Goal: Transaction & Acquisition: Purchase product/service

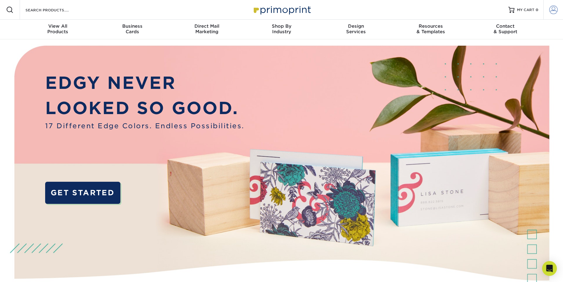
click at [553, 13] on span at bounding box center [554, 10] width 9 height 9
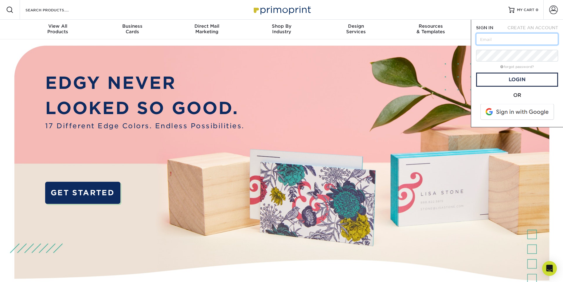
type input "michael@bcptheater.org"
click at [524, 81] on link "Login" at bounding box center [517, 80] width 82 height 14
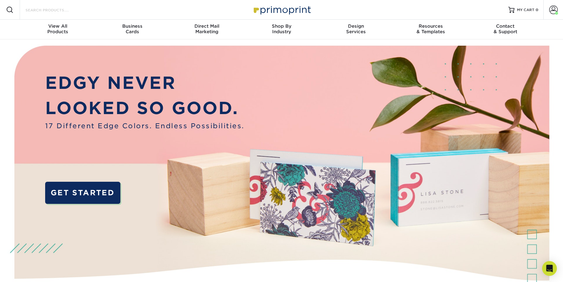
click at [53, 9] on input "Search Products" at bounding box center [55, 9] width 60 height 7
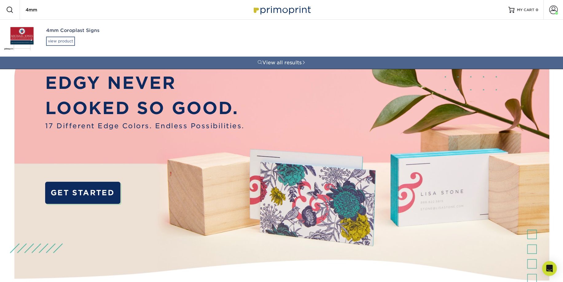
type input "4mm"
click at [68, 41] on div "view product" at bounding box center [60, 41] width 29 height 9
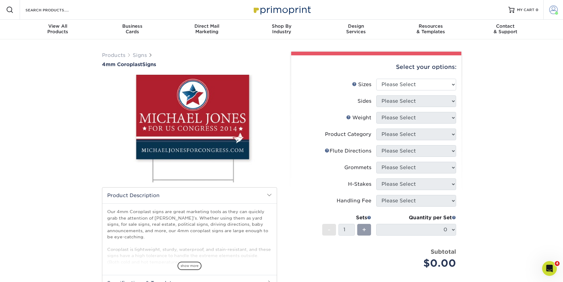
click at [552, 8] on span at bounding box center [554, 10] width 9 height 9
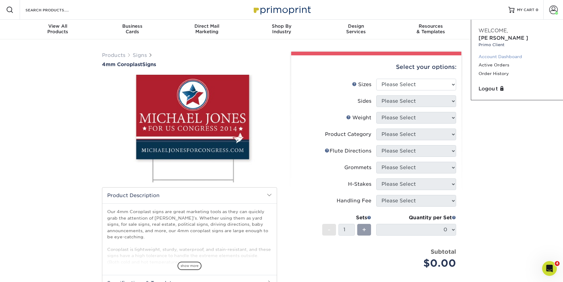
click at [490, 53] on link "Account Dashboard" at bounding box center [517, 57] width 77 height 8
select select "18.00x24.00"
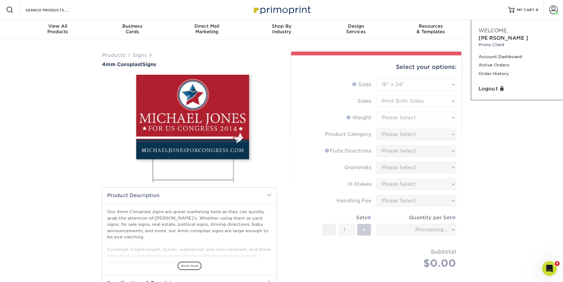
click at [403, 96] on form "Sizes Help Sizes Please Select 12" x 18" 18" x 24" 24" x 24" 24" x 36" Sides Pl…" at bounding box center [376, 181] width 160 height 204
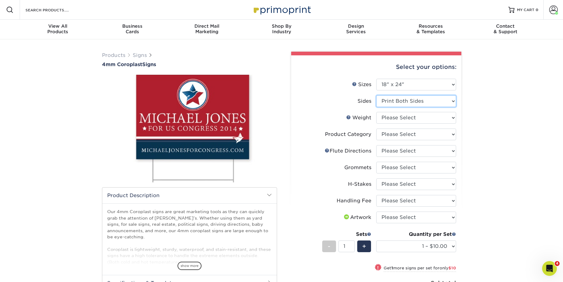
select select "32d3c223-f82c-492b-b915-ba065a00862f"
select select "4CORO"
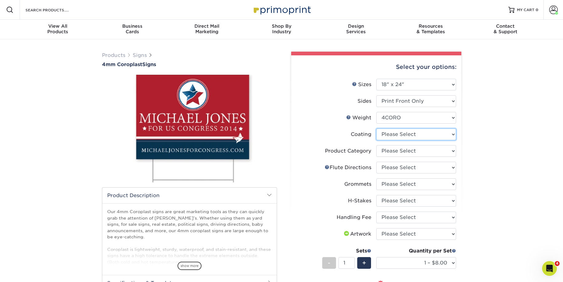
select select "3e7618de-abca-4bda-9f97-8b9129e913d8"
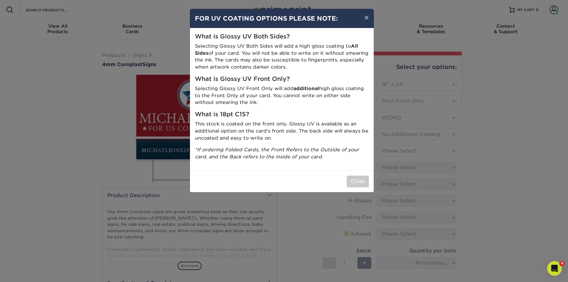
click at [359, 179] on button "Close" at bounding box center [358, 181] width 22 height 12
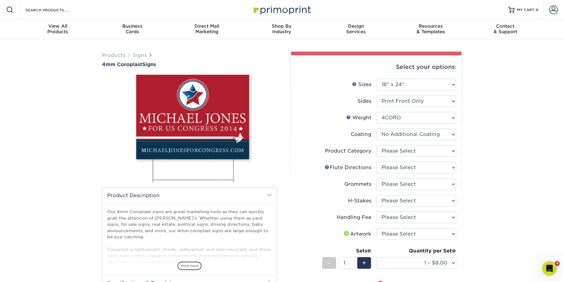
click at [525, 68] on div "Products Signs 4mm Coroplast Signs /" at bounding box center [281, 227] width 563 height 376
select select "b3582ed5-6912-492c-8440-2cc51afdb8e1"
select select "64642d5c-3ca5-48ab-b753-ddfa02991dab"
select select "90d329df-db80-4206-b821-ff9d3f363977"
select select "aec992a9-897e-40ed-b45c-8ce74849ba63"
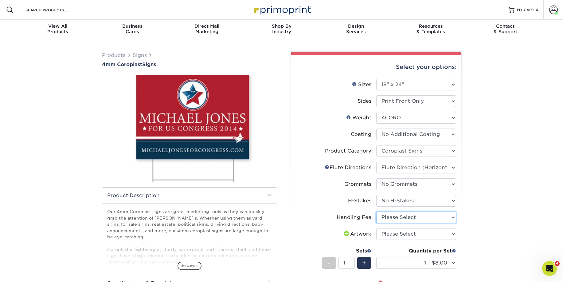
select select "ab74c079-444c-4260-ae6a-e09bdee8073c"
select select "upload"
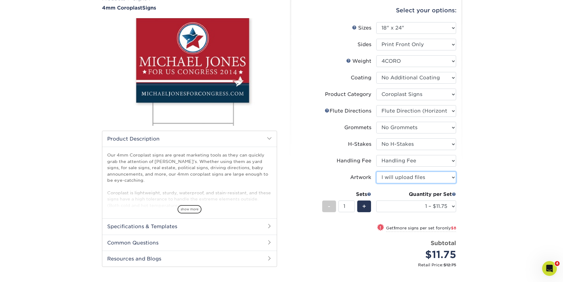
scroll to position [106, 0]
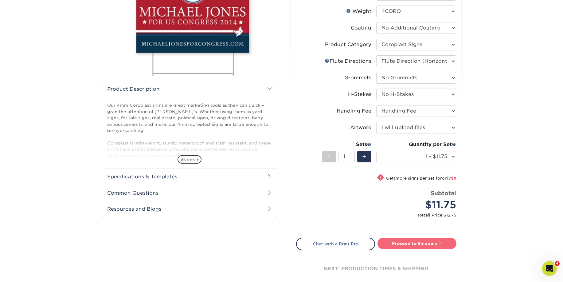
click at [422, 240] on link "Proceed to Shipping" at bounding box center [417, 243] width 79 height 11
type input "Set 1"
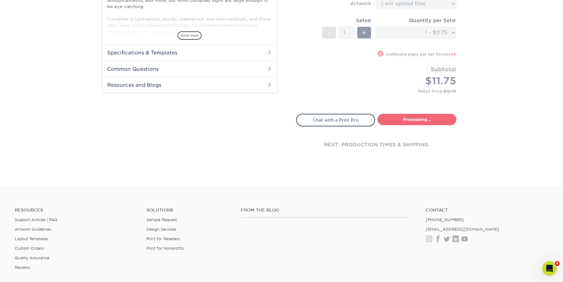
select select "b5bf0435-17df-4513-839c-6d546d73e1ea"
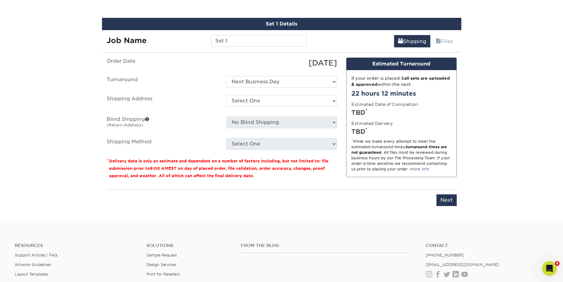
scroll to position [360, 0]
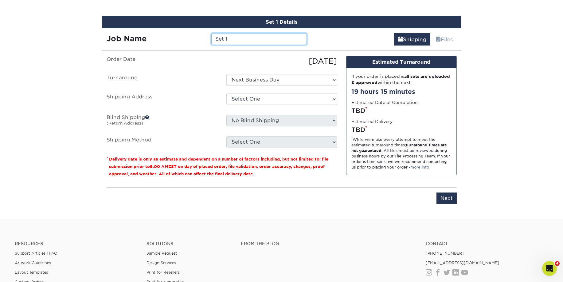
drag, startPoint x: 245, startPoint y: 42, endPoint x: 209, endPoint y: 36, distance: 36.6
click at [209, 36] on div "Set 1" at bounding box center [259, 39] width 105 height 12
type input "R"
type input "F"
drag, startPoint x: 251, startPoint y: 37, endPoint x: 264, endPoint y: 38, distance: 13.2
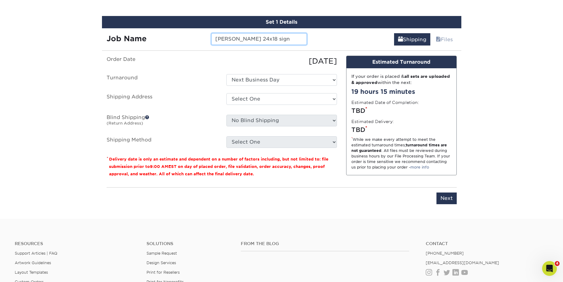
click at [264, 38] on input "Brad - Rocky 24x18 sign" at bounding box center [259, 39] width 96 height 12
type input "Brad - Rocky 18x24 sign"
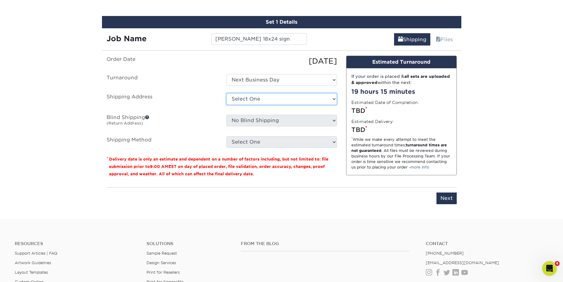
select select "69707"
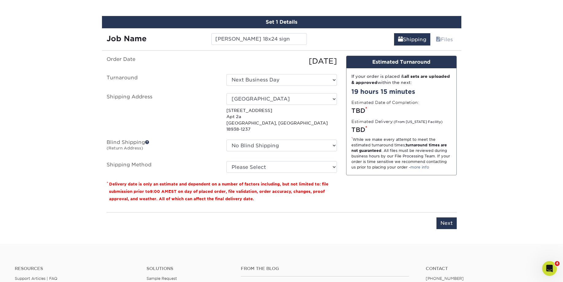
click at [243, 153] on ul "Order Date 09/04/2025 Turnaround Select One Next Business Day Shipping Address …" at bounding box center [222, 114] width 230 height 117
select select "G4MFLATRATE"
click at [447, 217] on input "Next" at bounding box center [447, 223] width 20 height 12
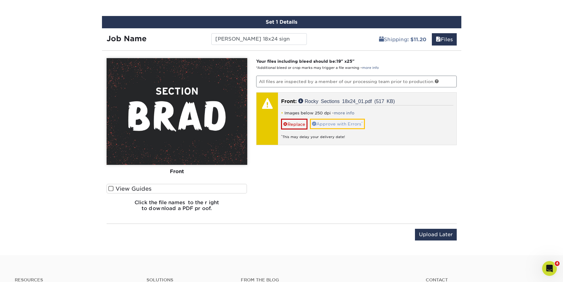
click at [350, 123] on link "Approve with Errors *" at bounding box center [337, 124] width 55 height 10
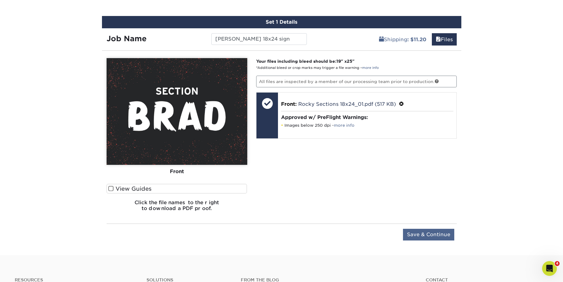
click at [413, 233] on input "Save & Continue" at bounding box center [428, 235] width 51 height 12
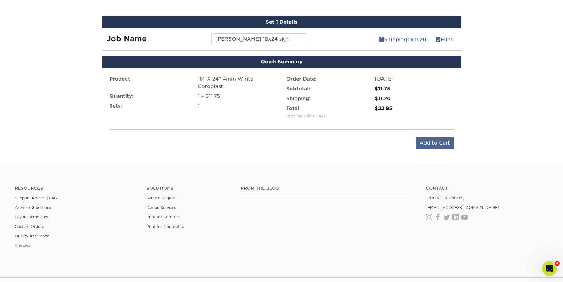
click at [437, 140] on input "Add to Cart" at bounding box center [435, 143] width 38 height 12
click at [437, 147] on input "Add to Cart" at bounding box center [435, 143] width 38 height 12
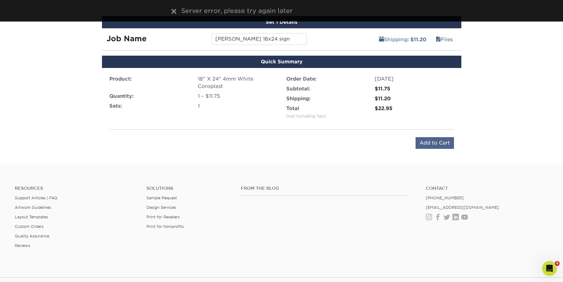
click at [438, 139] on input "Add to Cart" at bounding box center [435, 143] width 38 height 12
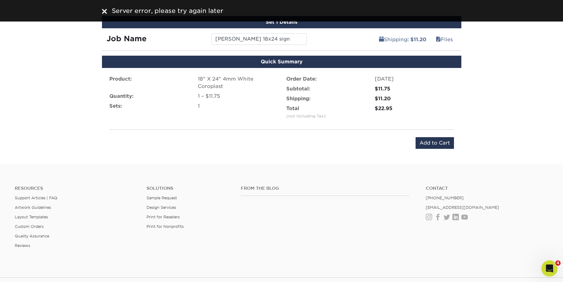
click at [555, 264] on div "Open Intercom Messenger" at bounding box center [549, 267] width 20 height 20
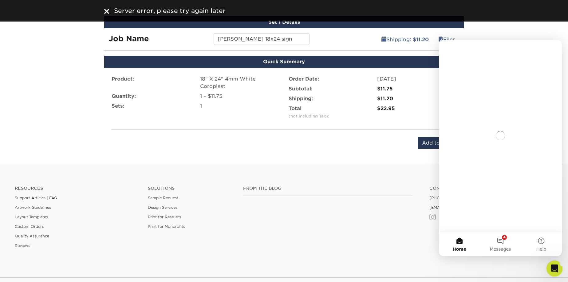
scroll to position [0, 0]
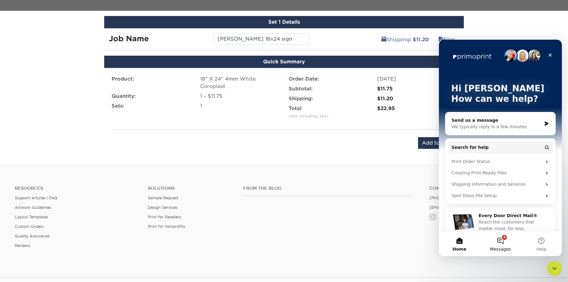
click at [501, 239] on button "4 Messages" at bounding box center [500, 243] width 41 height 25
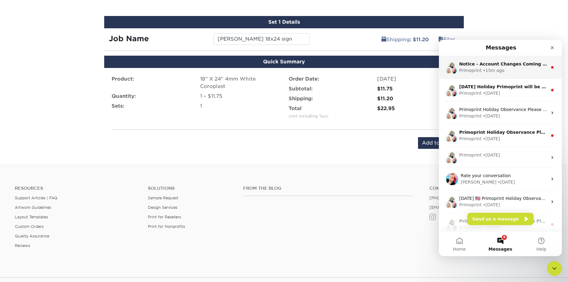
click at [518, 73] on div "Primoprint • 15m ago" at bounding box center [503, 70] width 88 height 6
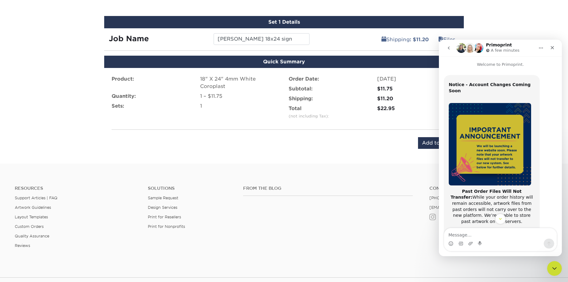
click at [388, 144] on div "Quick Checkout Add to Cart" at bounding box center [284, 143] width 345 height 12
click at [500, 219] on icon "Scroll to bottom" at bounding box center [500, 219] width 3 height 2
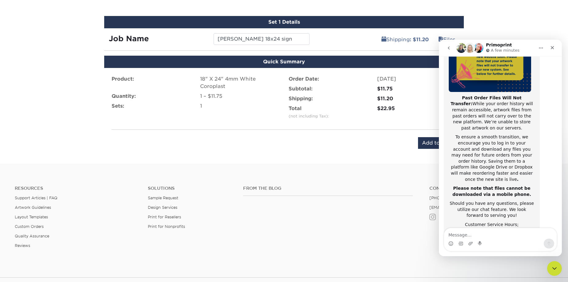
scroll to position [94, 0]
click at [556, 46] on div "Close" at bounding box center [552, 47] width 11 height 11
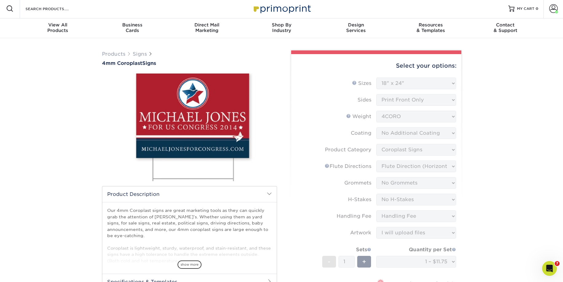
scroll to position [0, 0]
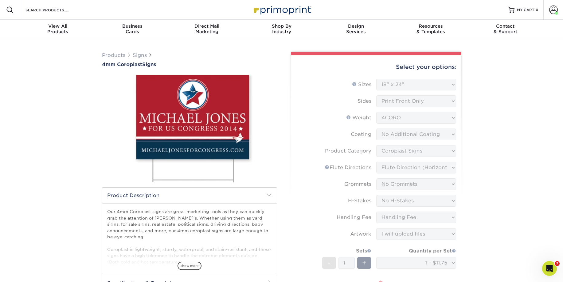
click at [516, 148] on div "Products Signs 4mm Coroplast Signs /" at bounding box center [281, 281] width 563 height 484
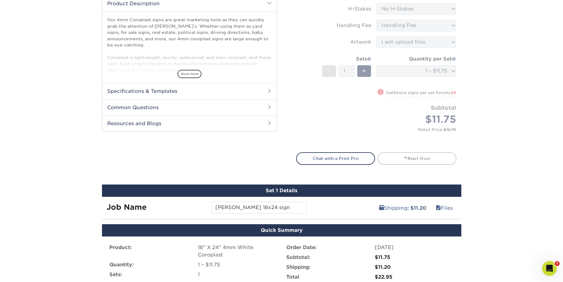
scroll to position [401, 0]
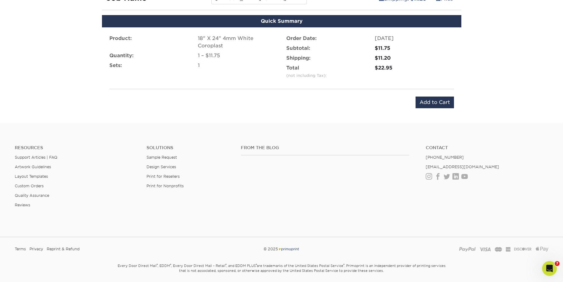
drag, startPoint x: 446, startPoint y: 103, endPoint x: 420, endPoint y: 116, distance: 28.5
click at [446, 103] on input "Add to Cart" at bounding box center [435, 103] width 38 height 12
type input "Add to Cart"
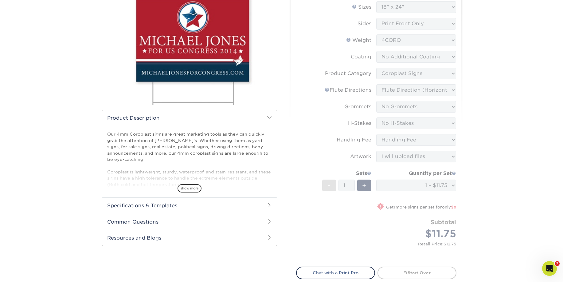
scroll to position [0, 0]
